Goal: Find specific page/section: Find specific page/section

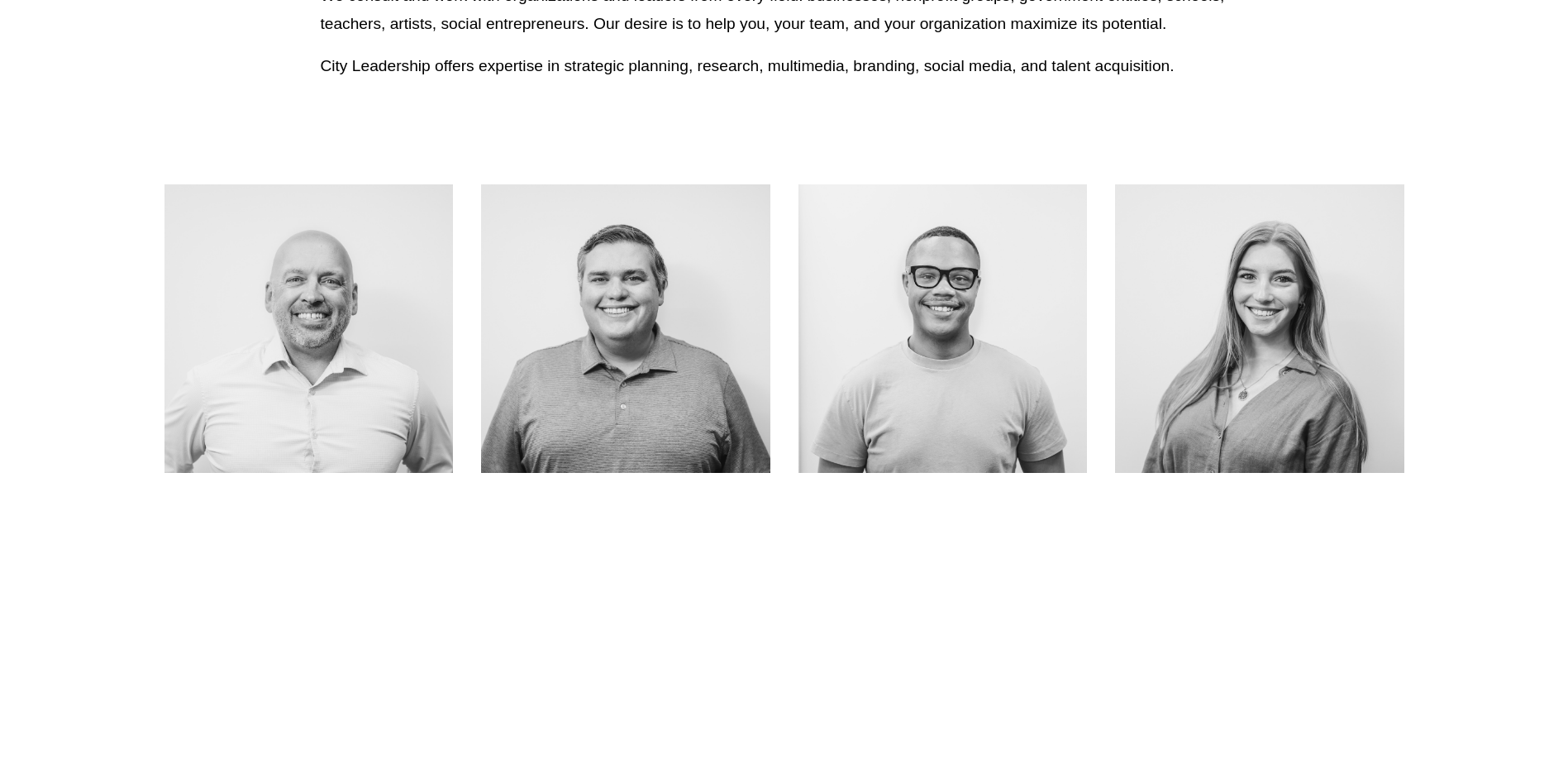
scroll to position [910, 0]
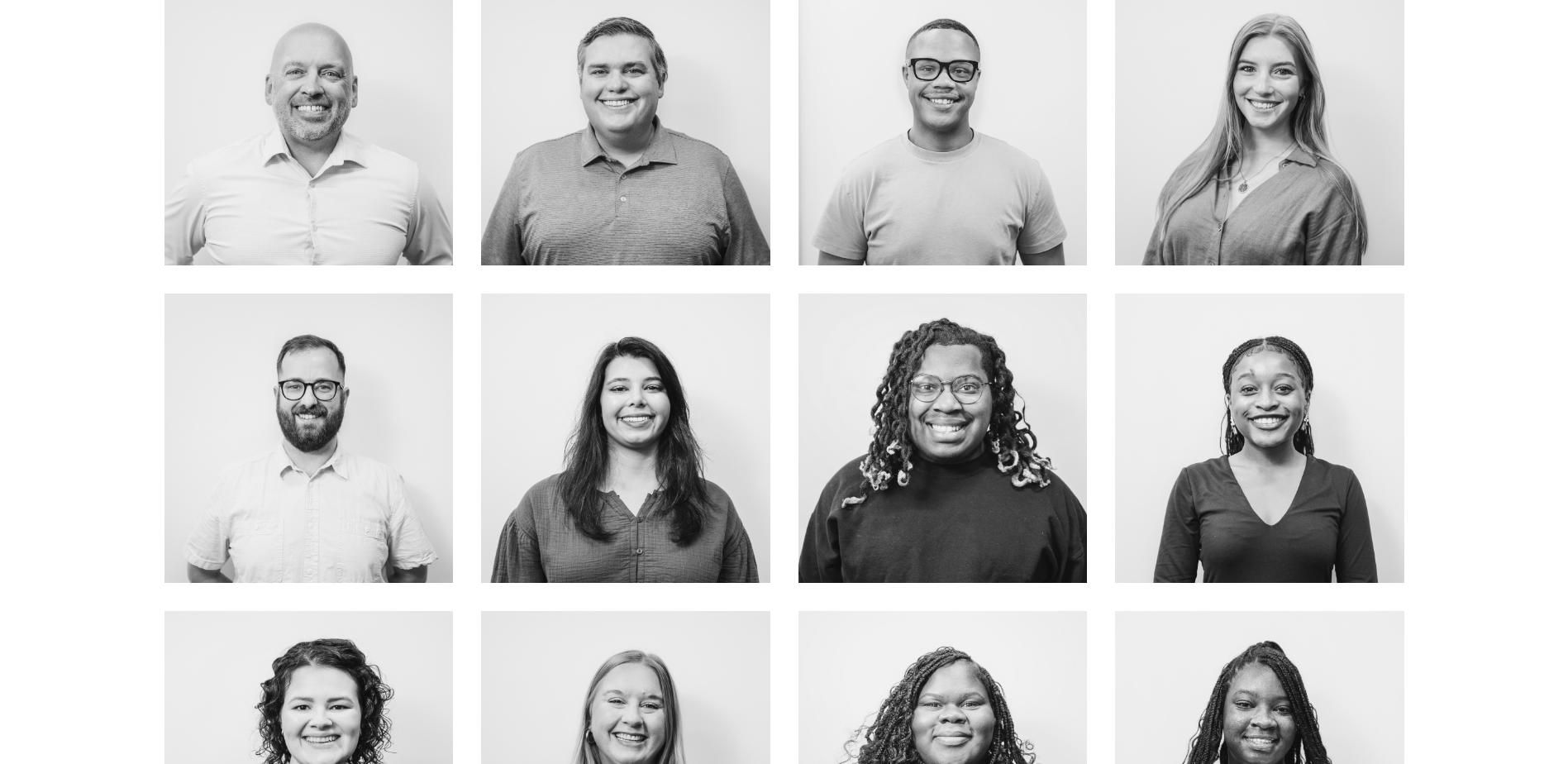
click at [619, 144] on link "ABOUT ME" at bounding box center [625, 158] width 132 height 44
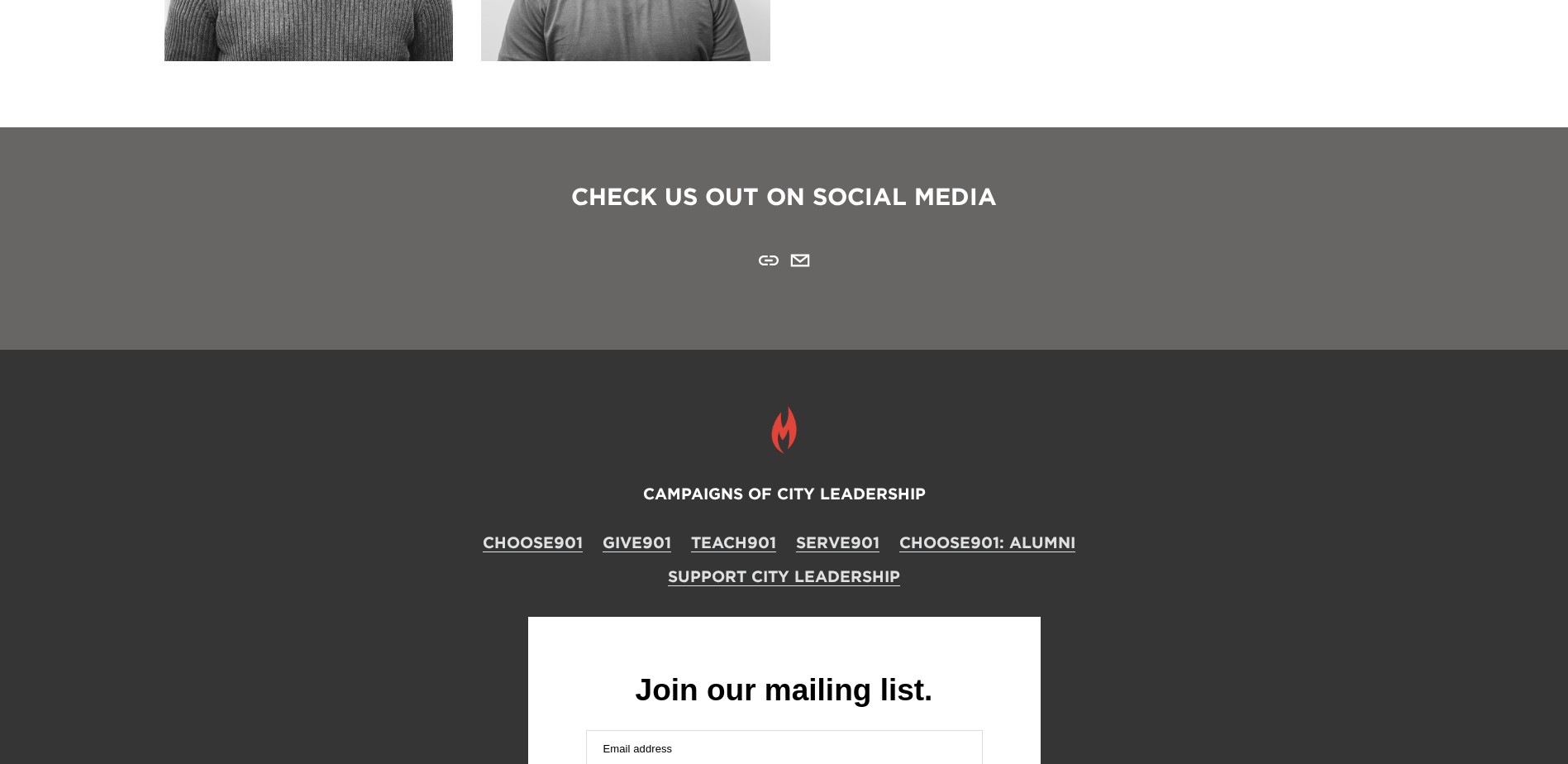
scroll to position [2262, 0]
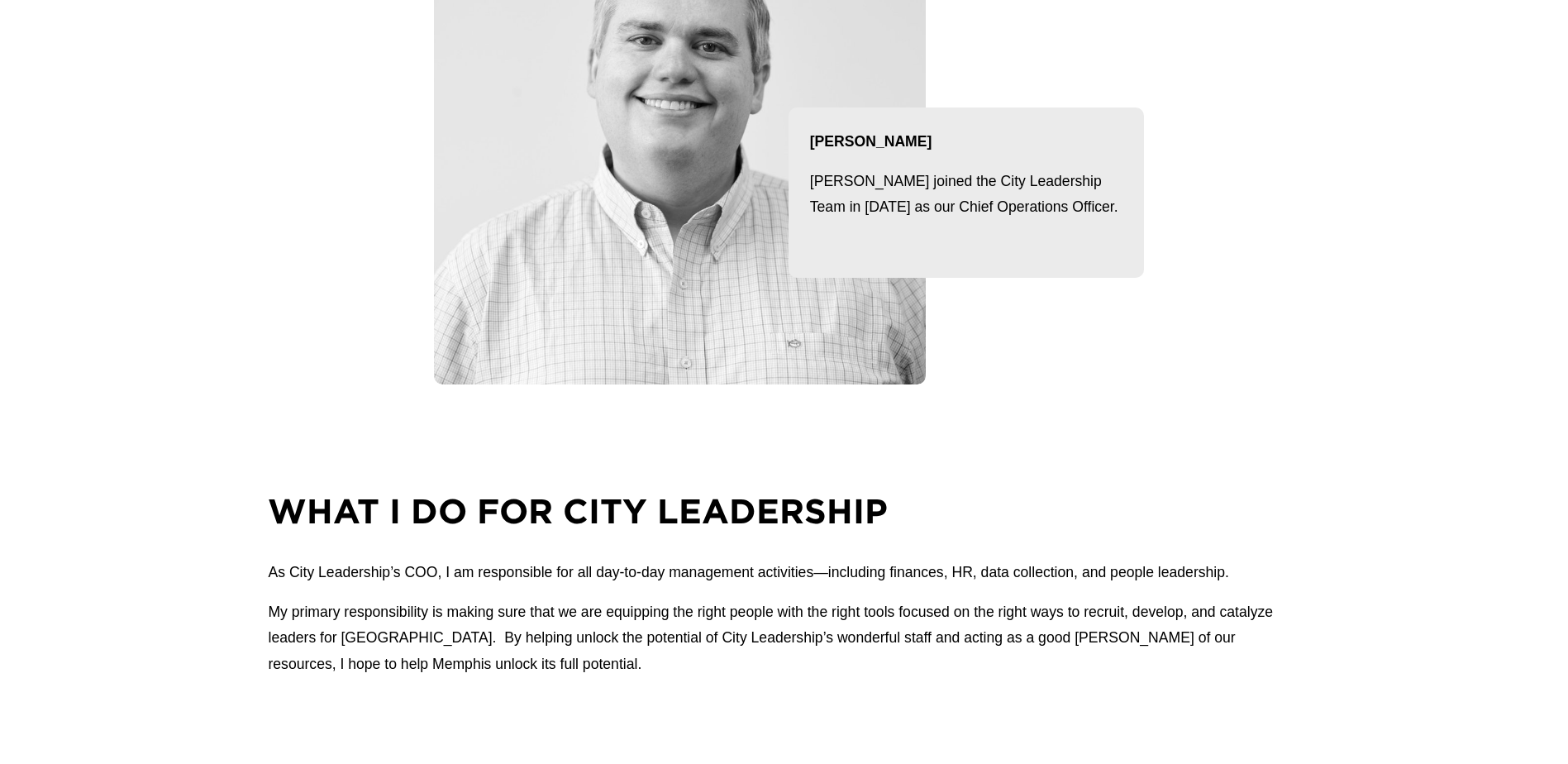
scroll to position [579, 0]
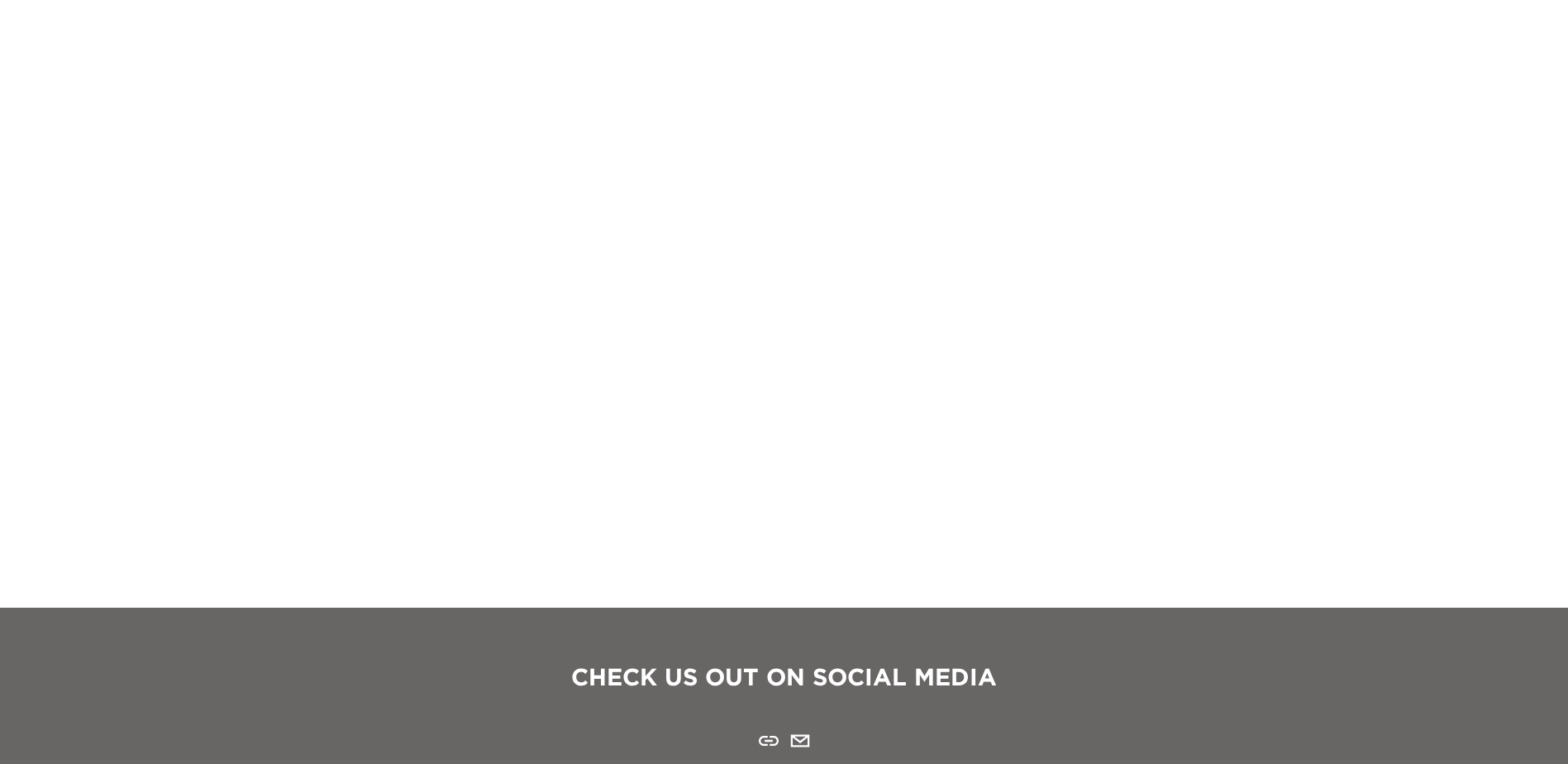
scroll to position [1654, 0]
